Goal: Browse casually: Explore the website without a specific task or goal

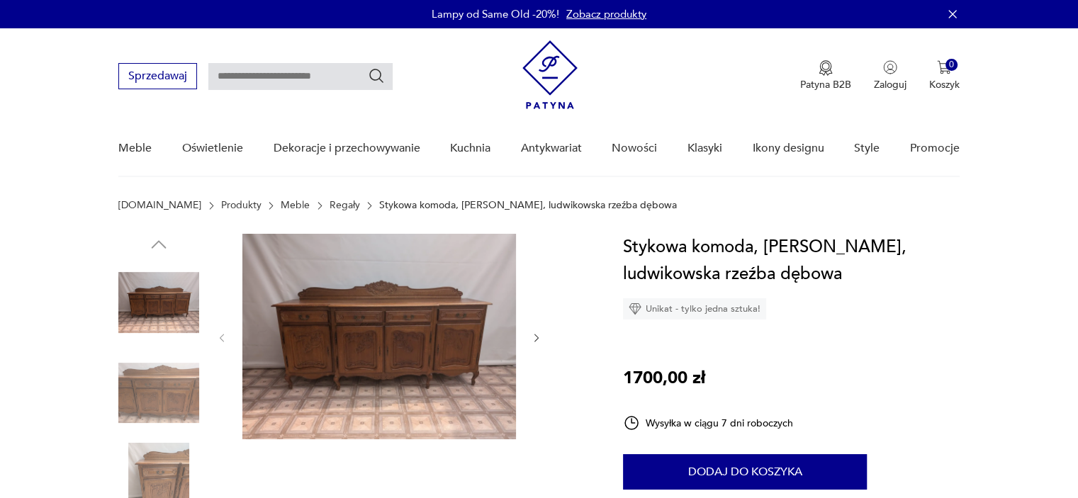
click at [418, 314] on img at bounding box center [378, 336] width 273 height 205
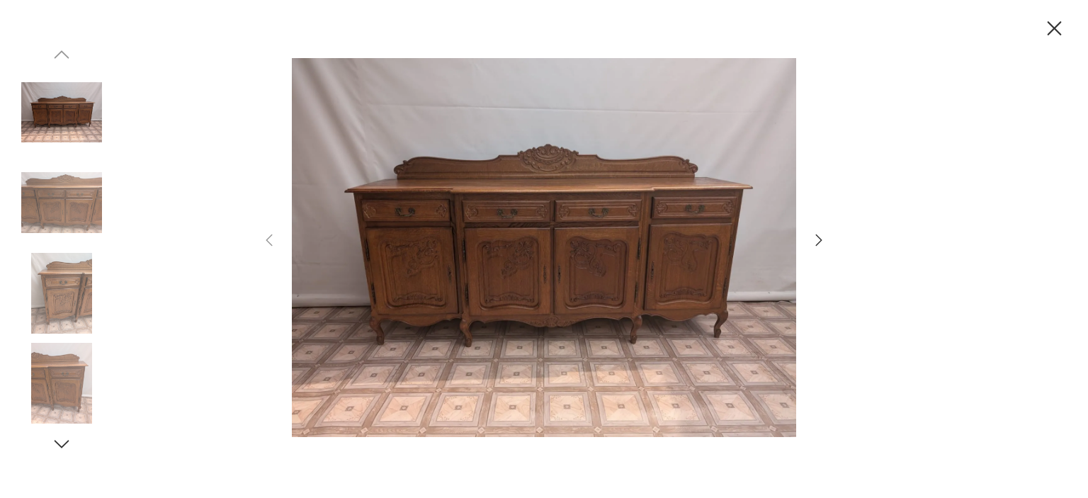
click at [563, 214] on img at bounding box center [544, 247] width 504 height 398
click at [563, 215] on img at bounding box center [544, 247] width 504 height 398
click at [546, 253] on img at bounding box center [544, 247] width 504 height 398
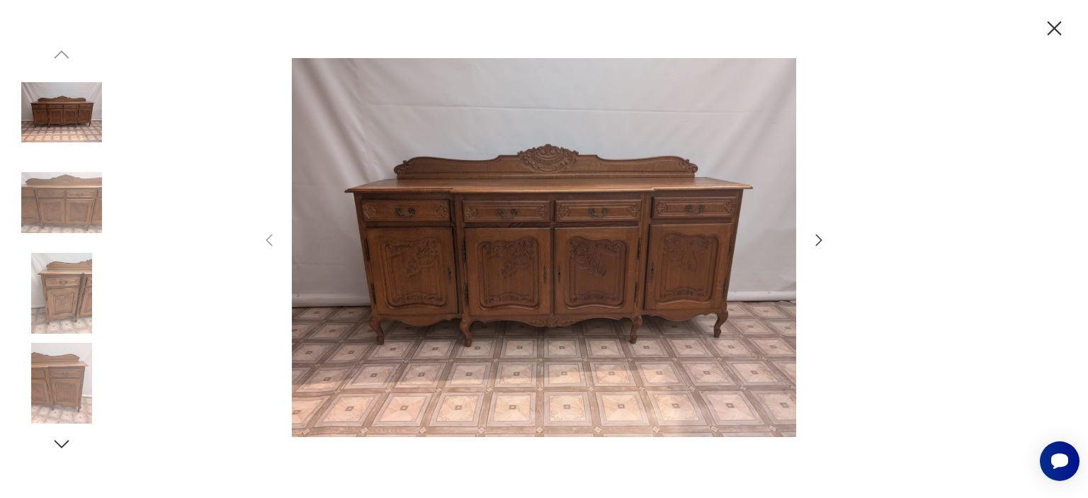
click at [822, 241] on icon "button" at bounding box center [819, 240] width 17 height 17
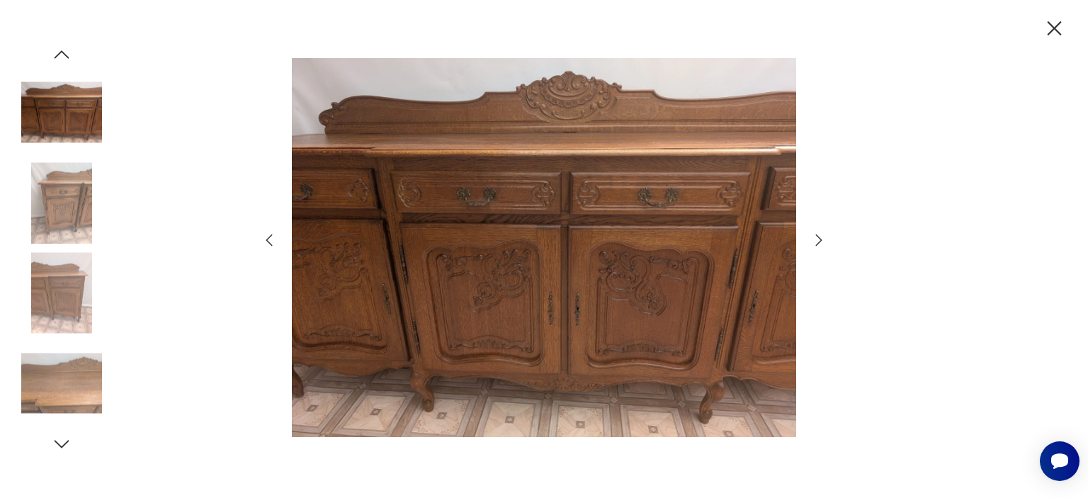
click at [822, 241] on icon "button" at bounding box center [819, 240] width 17 height 17
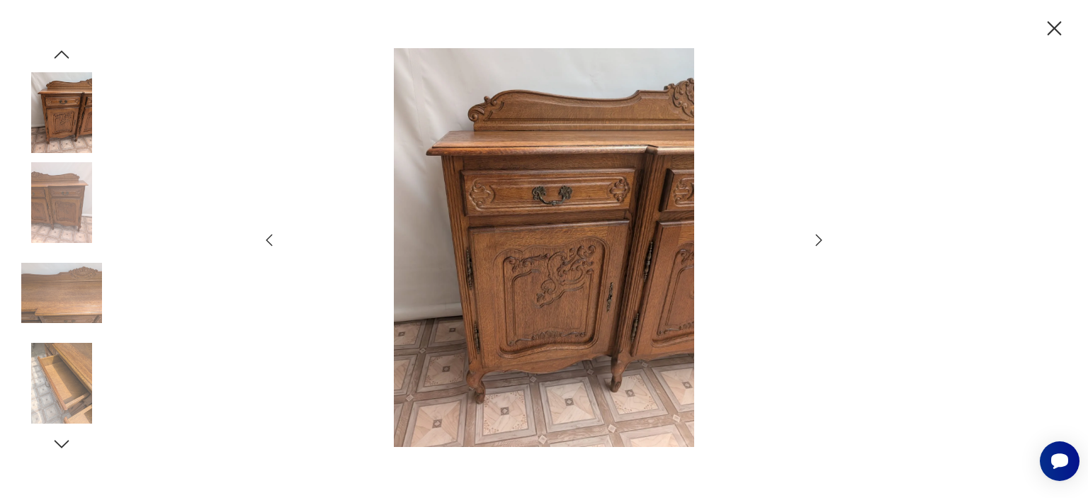
click at [817, 238] on icon "button" at bounding box center [819, 240] width 17 height 17
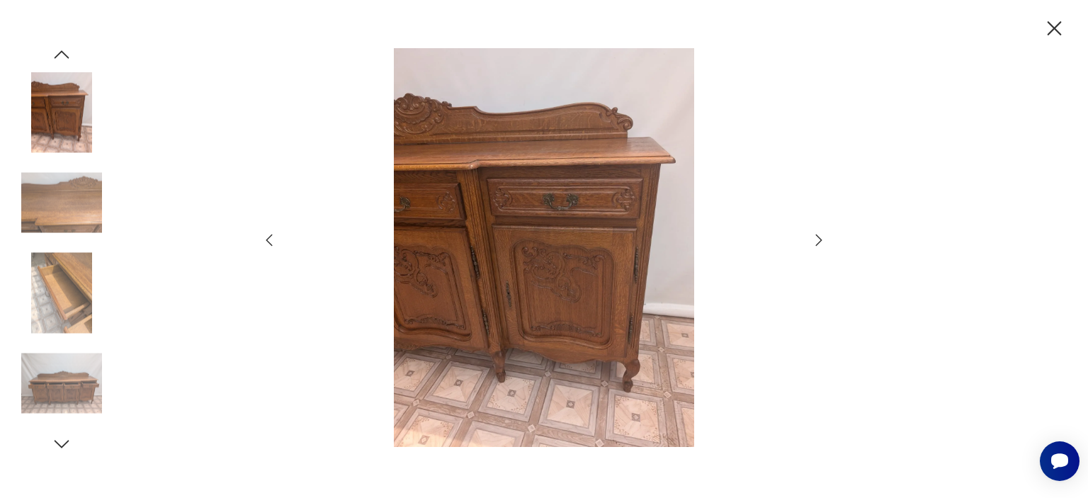
click at [817, 238] on icon "button" at bounding box center [819, 240] width 17 height 17
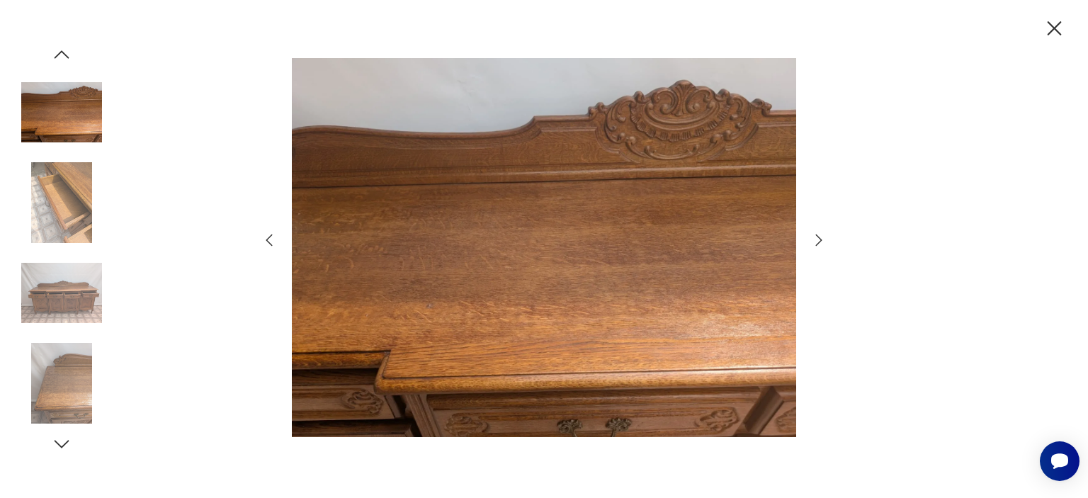
click at [817, 238] on icon "button" at bounding box center [819, 240] width 17 height 17
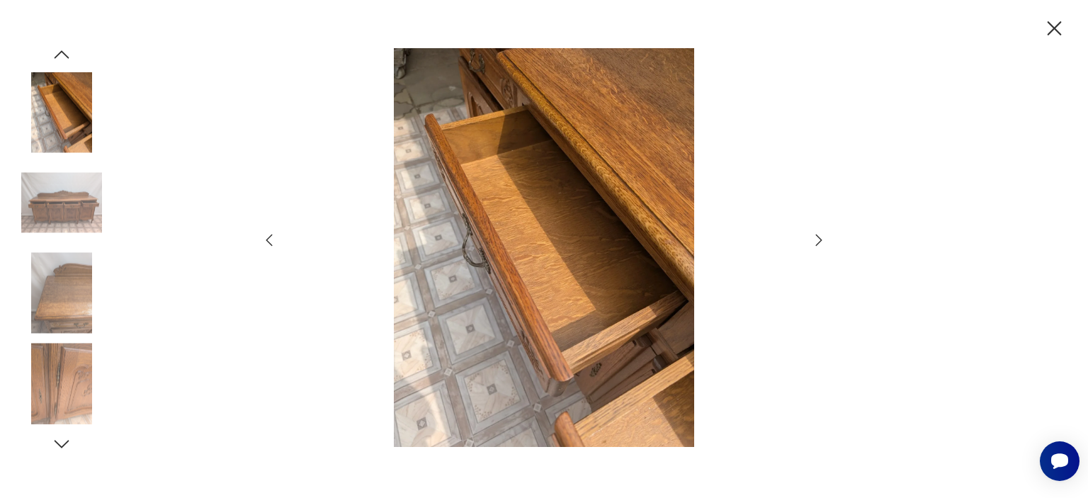
click at [817, 238] on icon "button" at bounding box center [819, 240] width 17 height 17
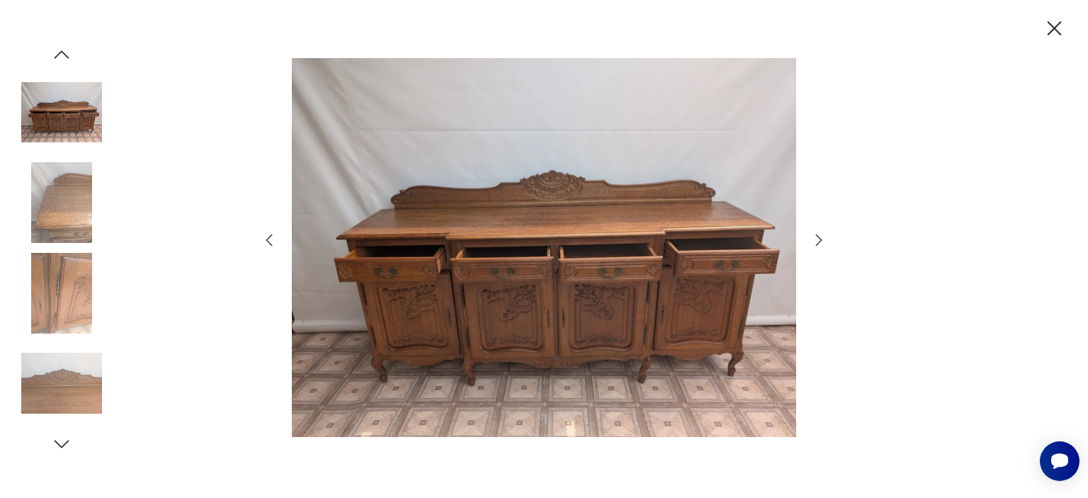
click at [817, 238] on icon "button" at bounding box center [819, 240] width 17 height 17
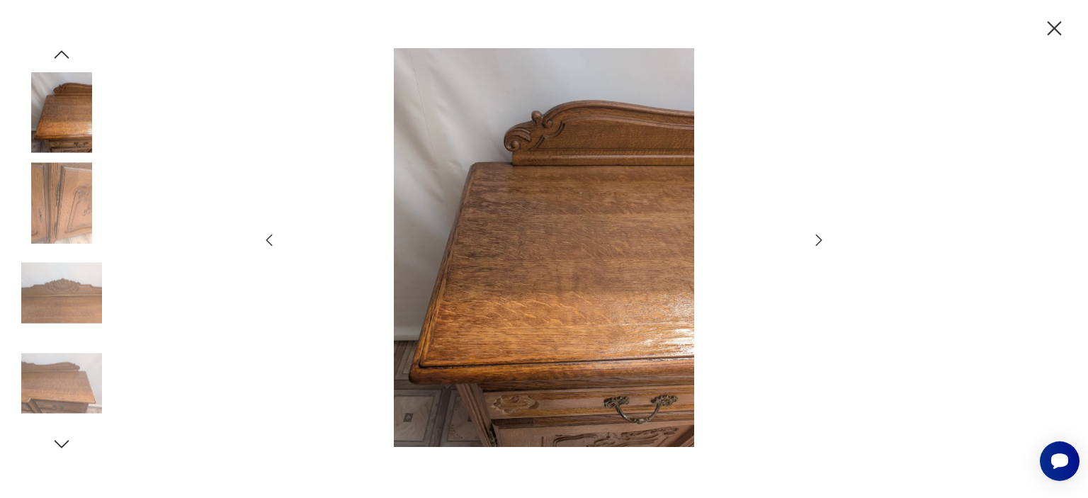
click at [1054, 30] on icon "button" at bounding box center [1054, 28] width 25 height 25
